Goal: Find specific page/section: Find specific page/section

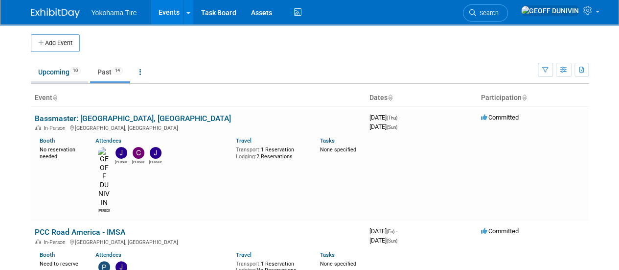
click at [66, 70] on link "Upcoming 10" at bounding box center [59, 72] width 57 height 19
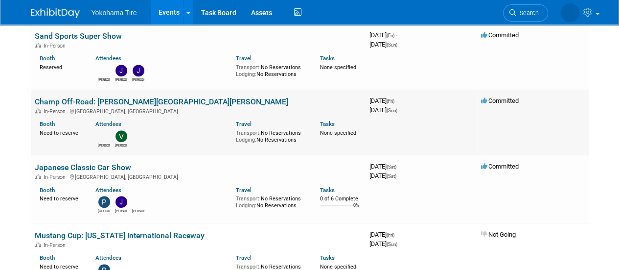
scroll to position [347, 0]
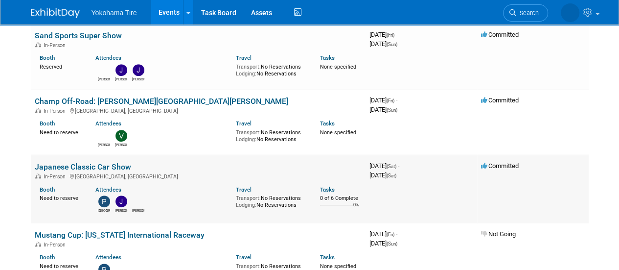
click at [125, 166] on link "Japanese Classic Car Show" at bounding box center [83, 166] width 96 height 9
